Goal: Task Accomplishment & Management: Use online tool/utility

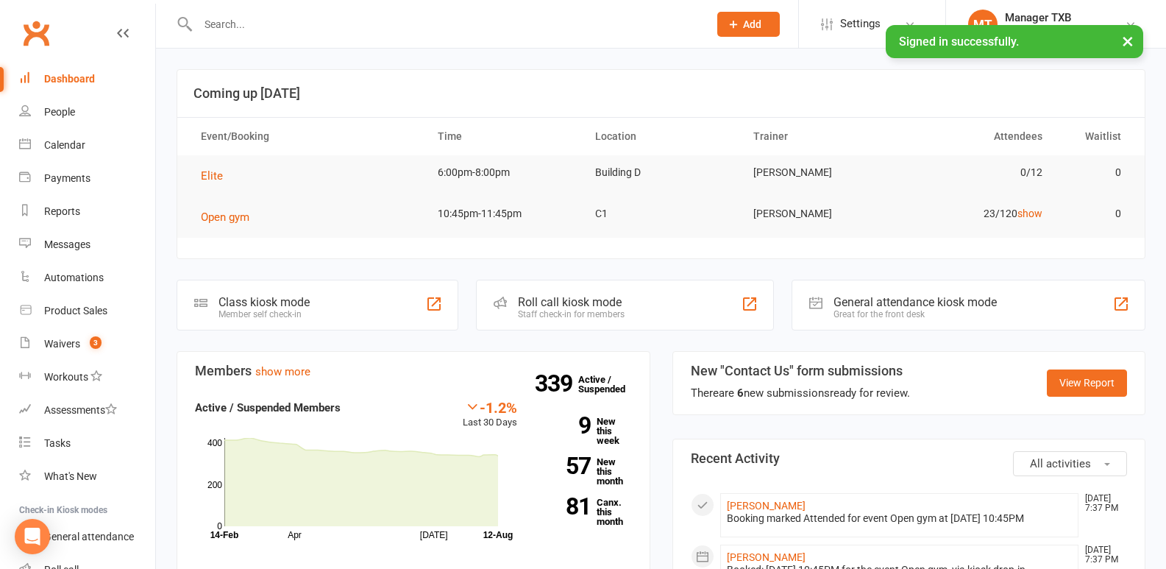
scroll to position [106, 0]
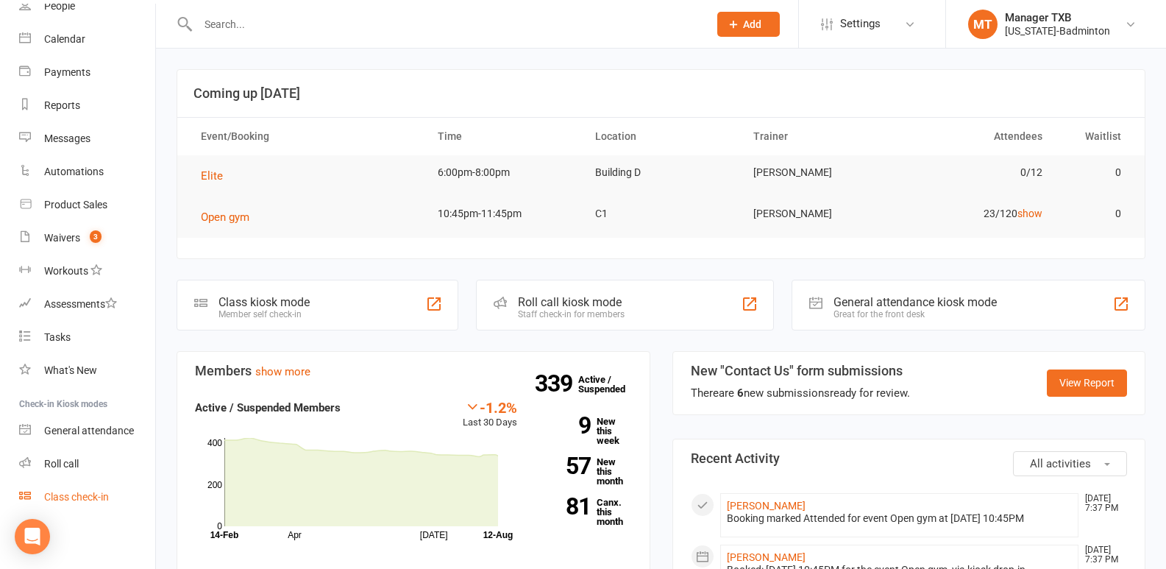
click at [86, 495] on div "Class check-in" at bounding box center [76, 497] width 65 height 12
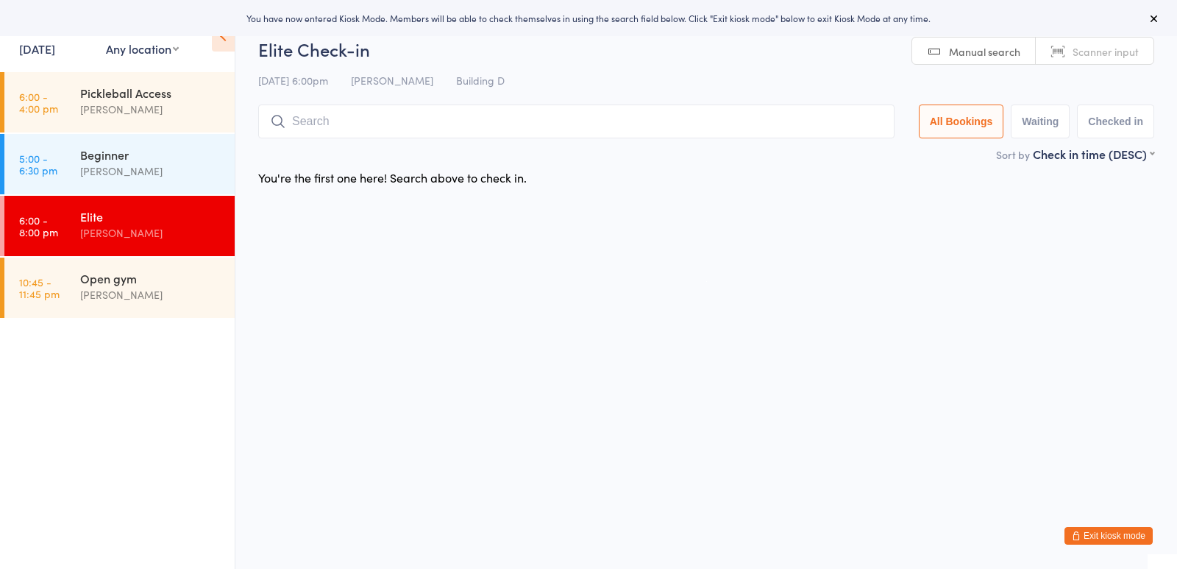
click at [55, 52] on link "[DATE]" at bounding box center [37, 48] width 36 height 16
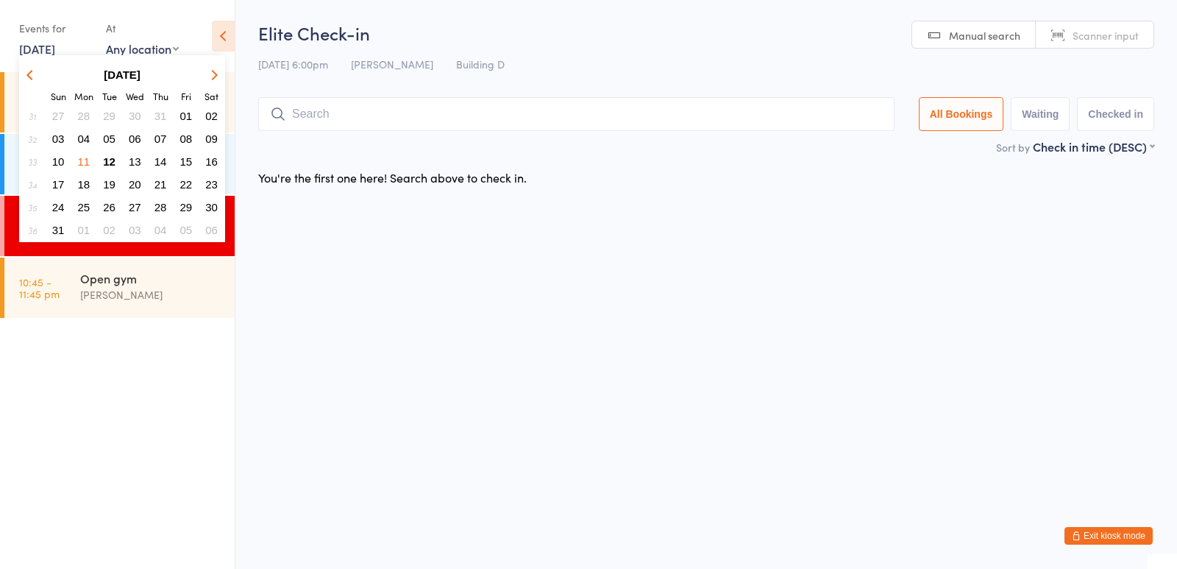
click at [134, 160] on span "13" at bounding box center [135, 161] width 13 height 13
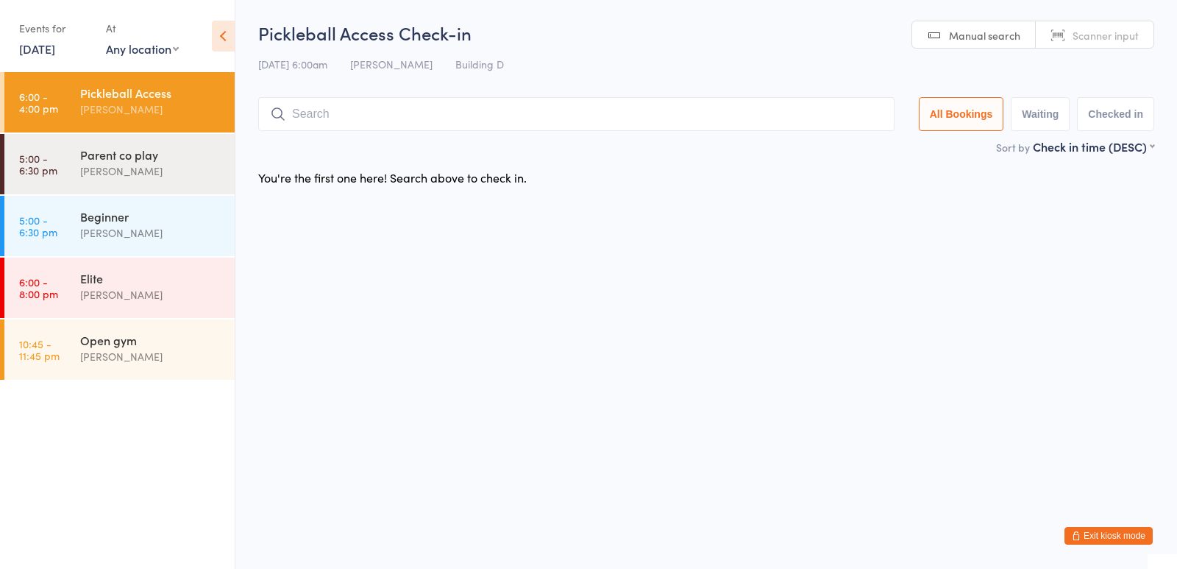
click at [55, 45] on link "[DATE]" at bounding box center [37, 48] width 36 height 16
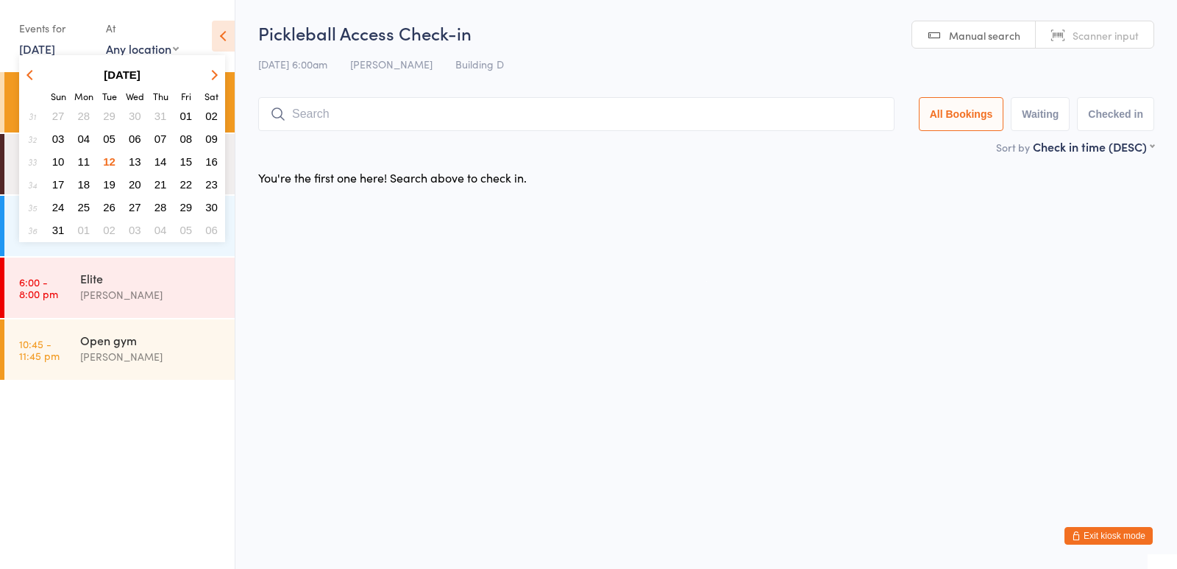
click at [61, 161] on span "10" at bounding box center [58, 161] width 13 height 13
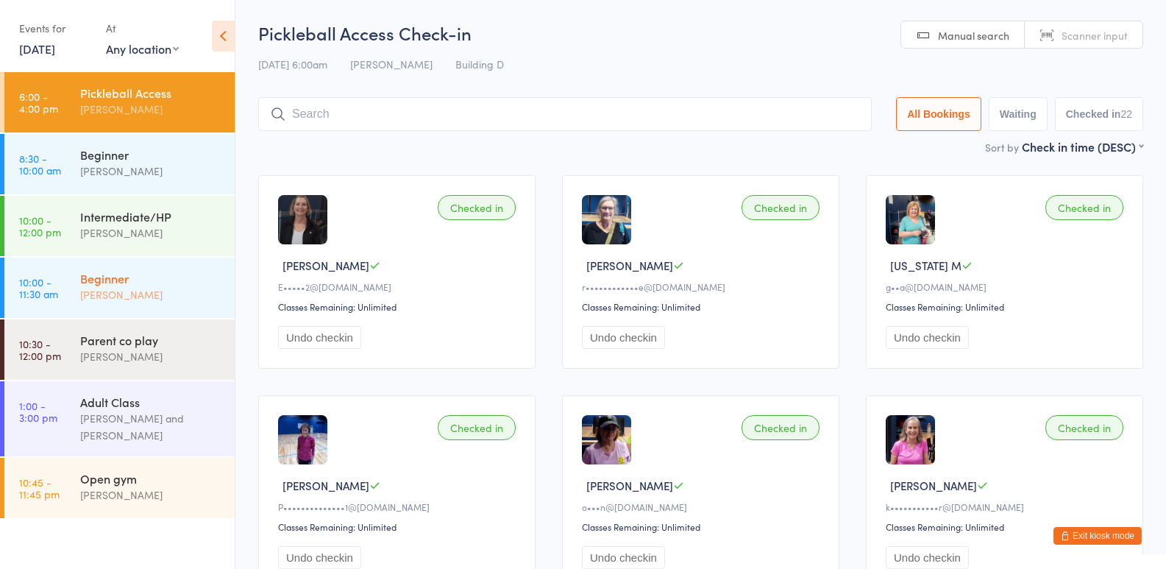
click at [111, 290] on div "[PERSON_NAME]" at bounding box center [151, 294] width 142 height 17
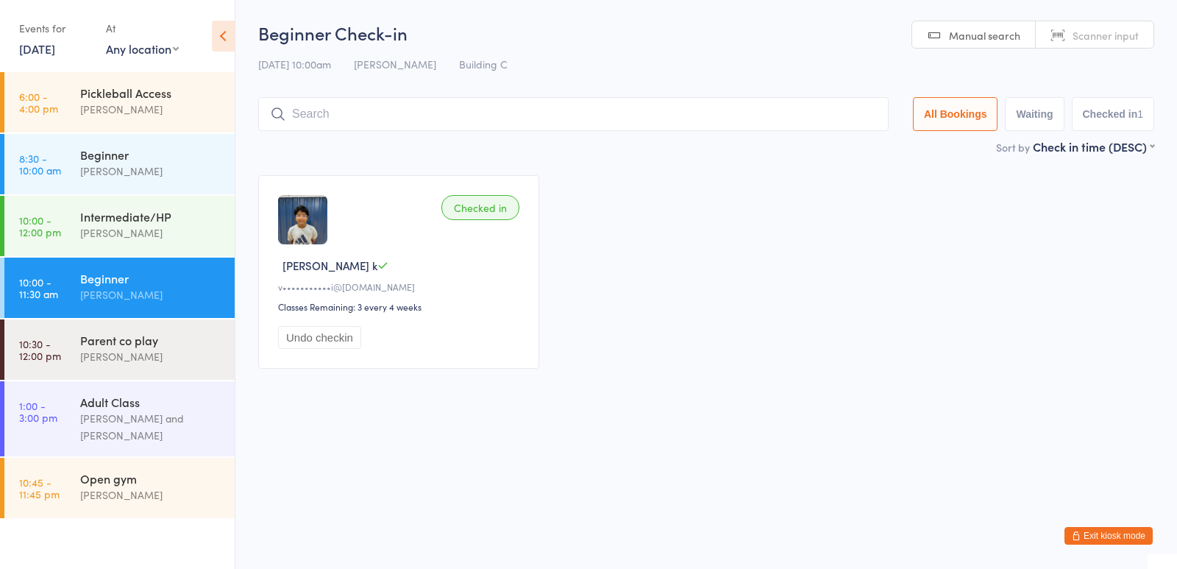
click at [55, 46] on link "[DATE]" at bounding box center [37, 48] width 36 height 16
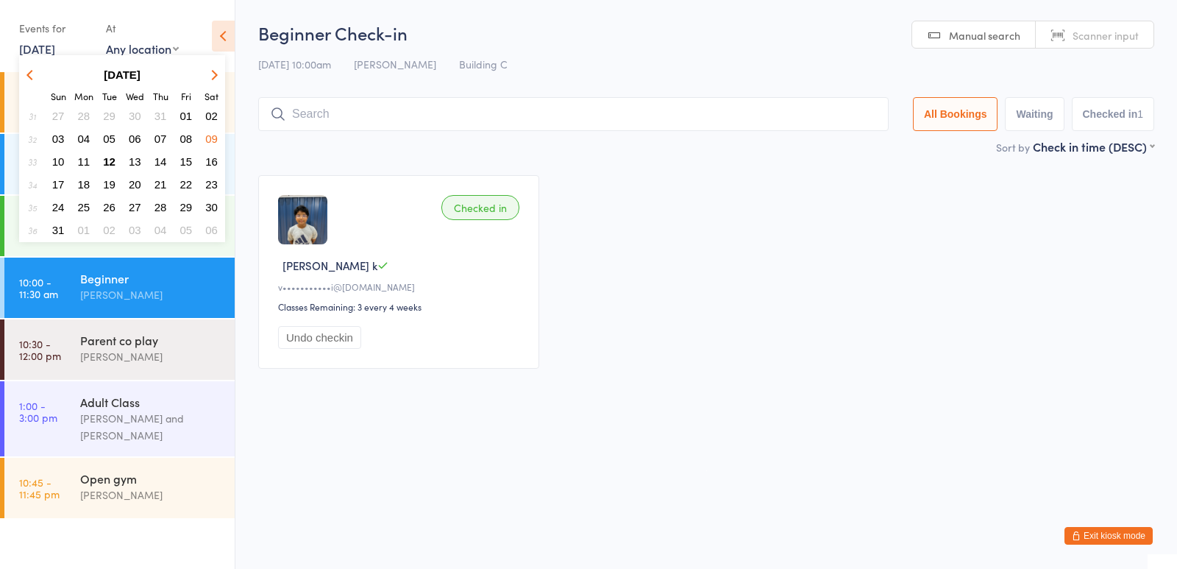
click at [86, 158] on span "11" at bounding box center [84, 161] width 13 height 13
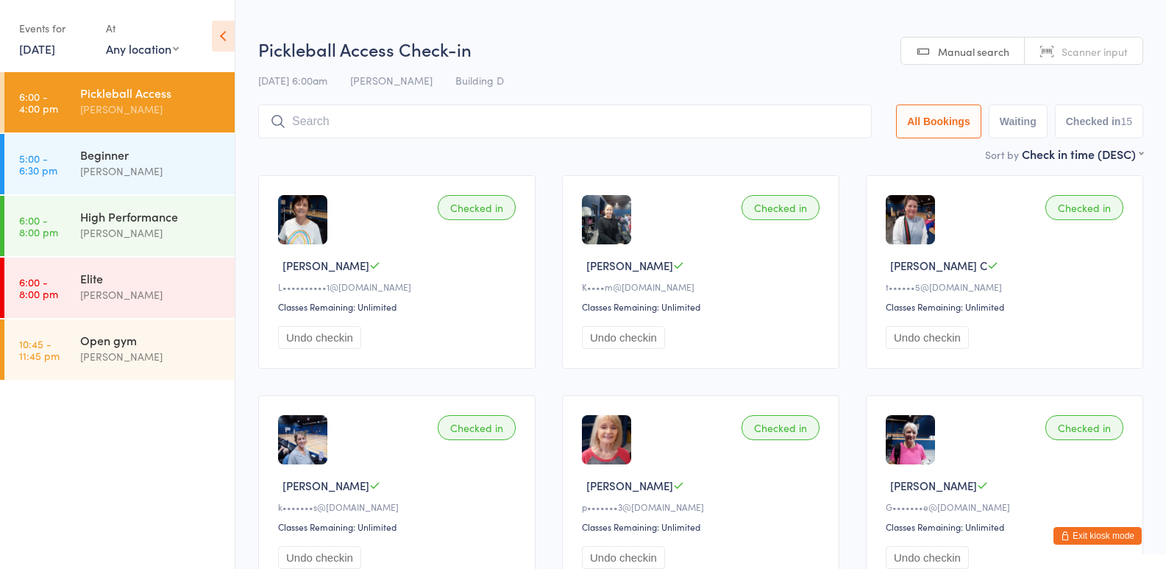
click at [40, 49] on link "[DATE]" at bounding box center [37, 48] width 36 height 16
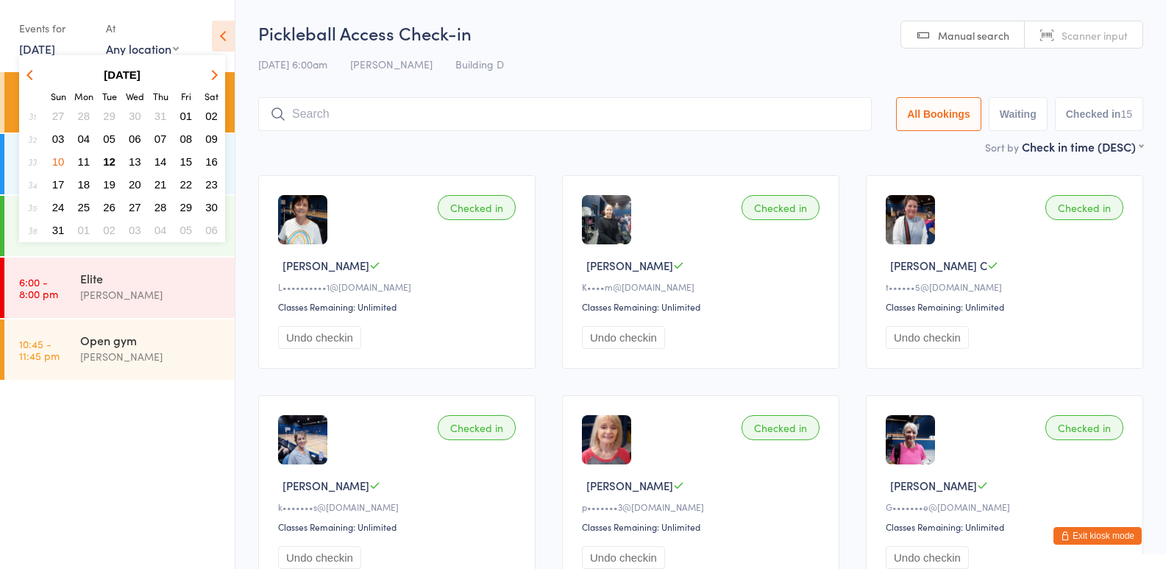
click at [114, 162] on span "12" at bounding box center [109, 161] width 13 height 13
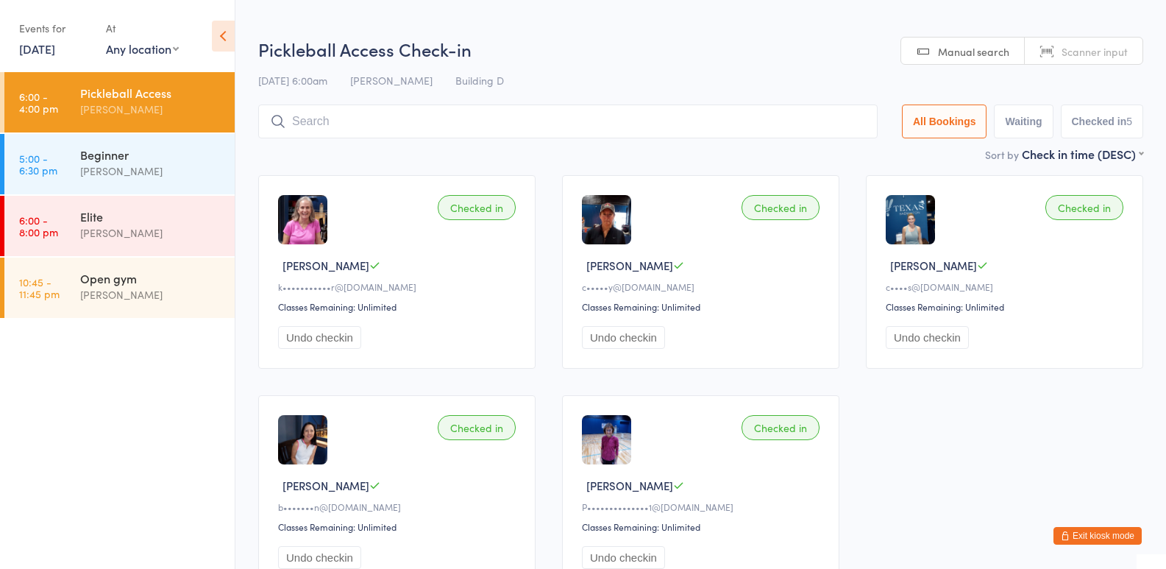
click at [54, 51] on link "[DATE]" at bounding box center [37, 48] width 36 height 16
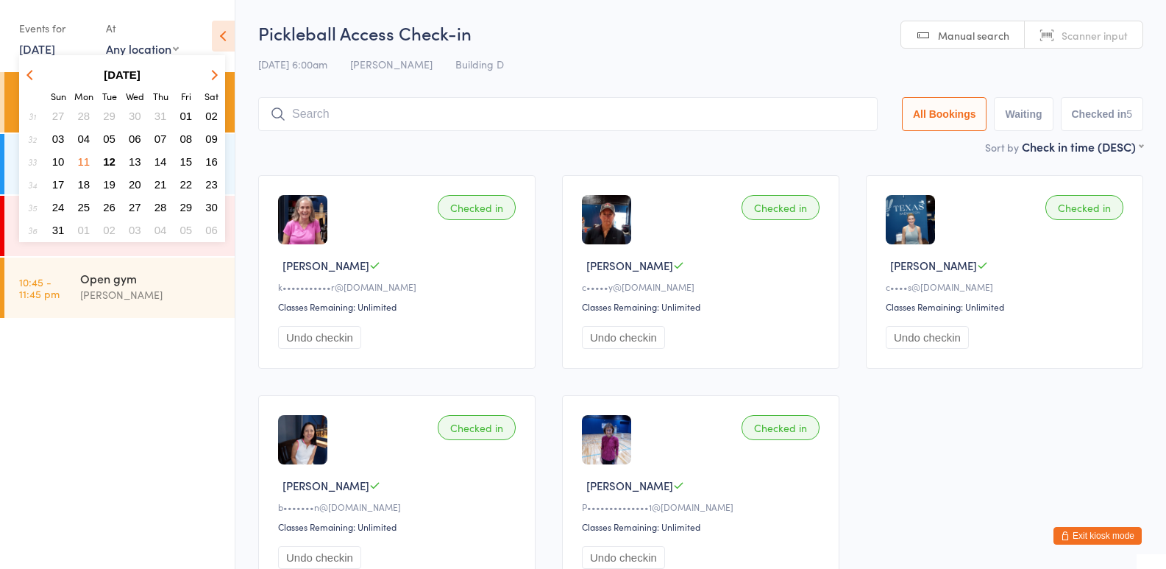
click at [168, 162] on button "14" at bounding box center [160, 162] width 23 height 20
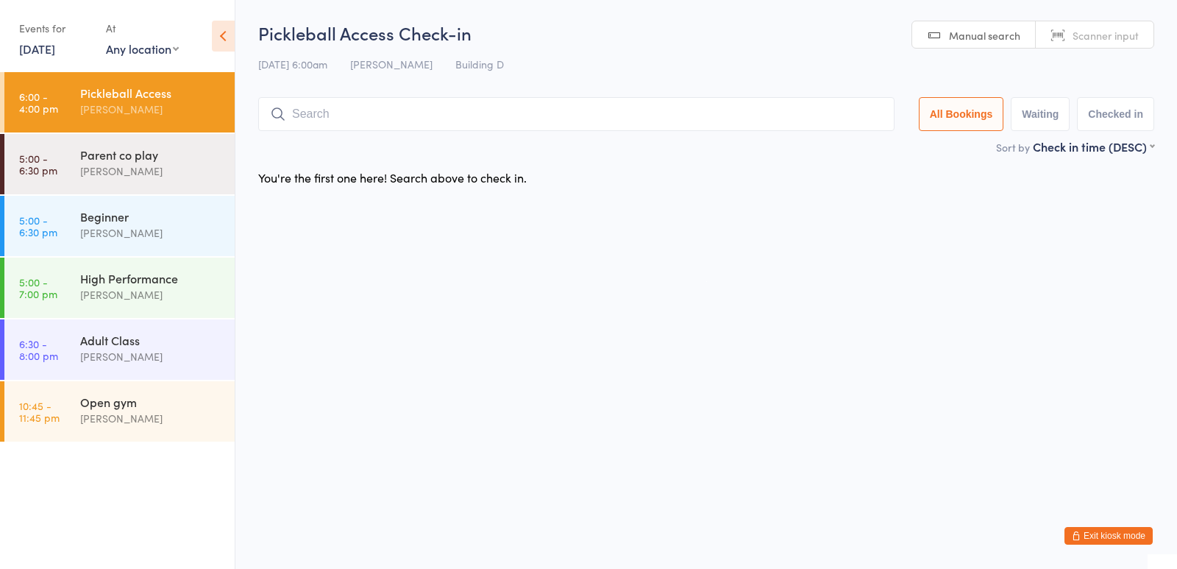
click at [55, 51] on link "[DATE]" at bounding box center [37, 48] width 36 height 16
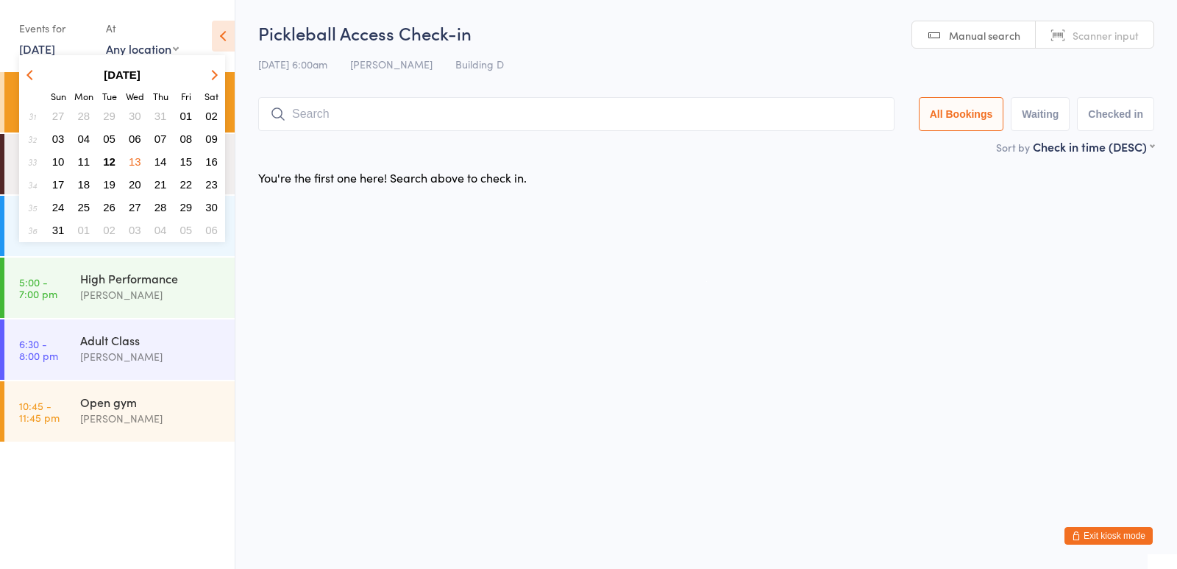
click at [56, 158] on span "10" at bounding box center [58, 161] width 13 height 13
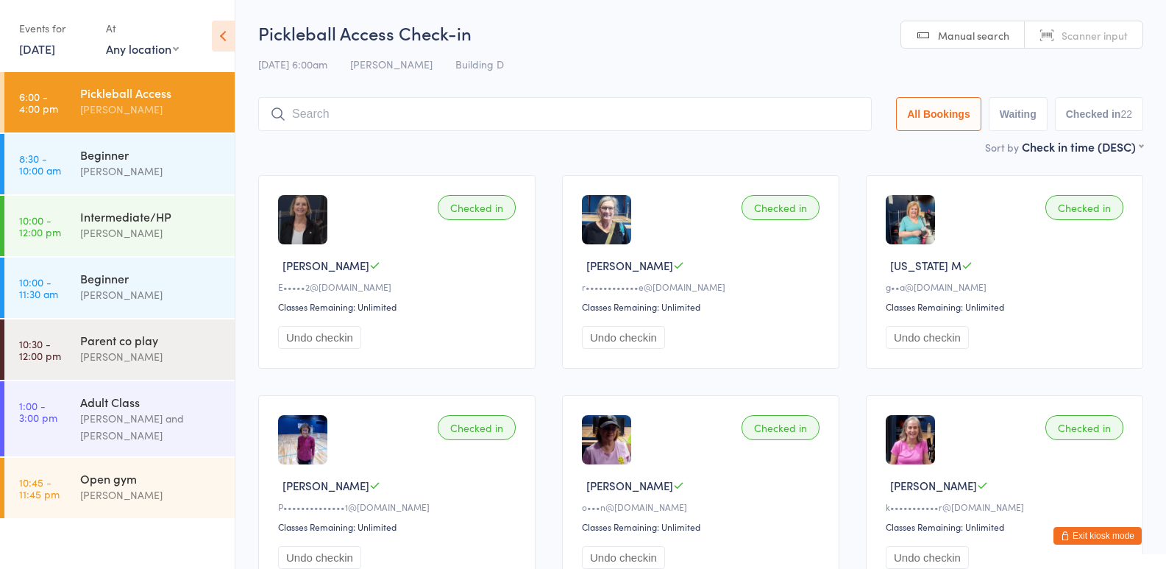
click at [68, 58] on div "Events for [DATE] D Aug, YYYY [DATE] Sun Mon Tue Wed Thu Fri Sat 31 27 28 29 30…" at bounding box center [55, 37] width 72 height 43
click at [55, 50] on link "[DATE]" at bounding box center [37, 48] width 36 height 16
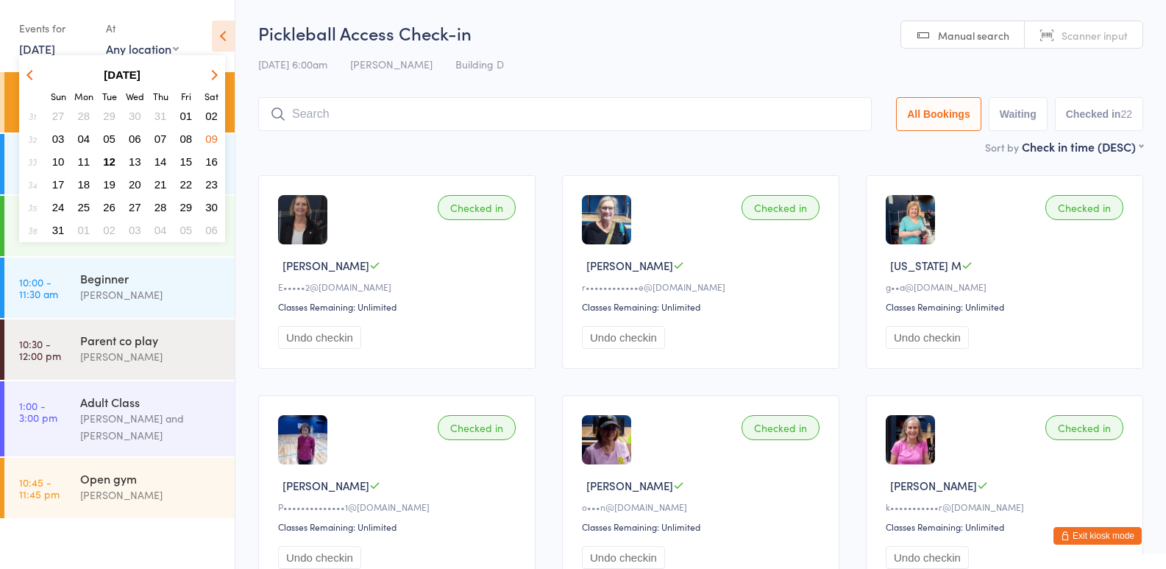
drag, startPoint x: 191, startPoint y: 113, endPoint x: 107, endPoint y: 166, distance: 99.2
click at [107, 166] on tbody "31 27 28 29 30 31 01 02 32 03 04 05 06 07 08 09 33 10 11 12 13 14 15 16 34 17 1…" at bounding box center [122, 172] width 203 height 135
click at [107, 166] on span "12" at bounding box center [109, 161] width 13 height 13
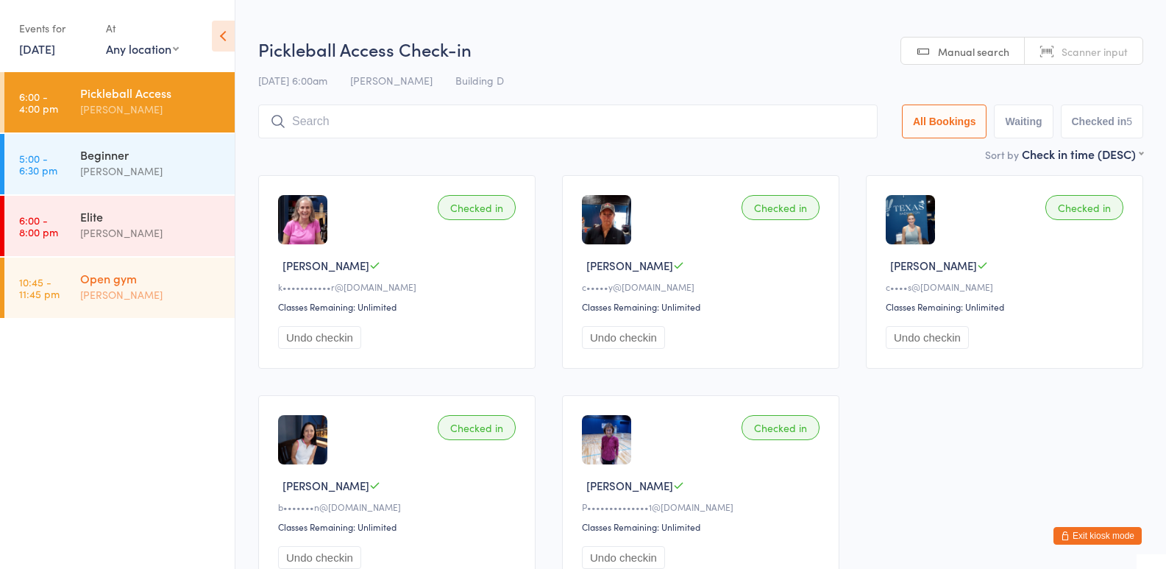
click at [105, 305] on div "Open gym [PERSON_NAME]" at bounding box center [157, 287] width 155 height 58
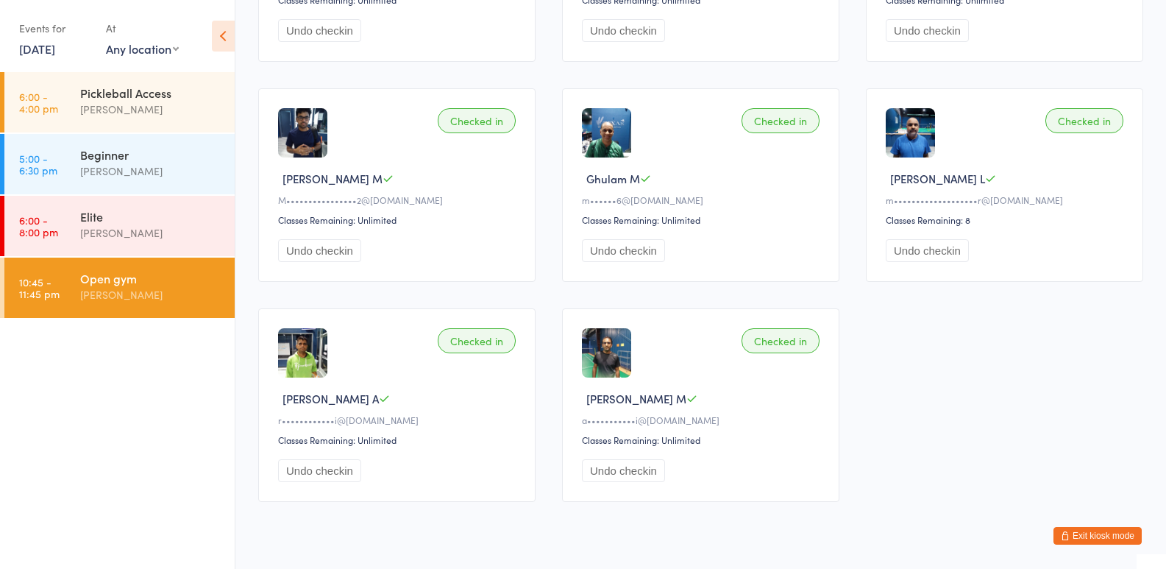
scroll to position [1431, 0]
